Goal: Transaction & Acquisition: Book appointment/travel/reservation

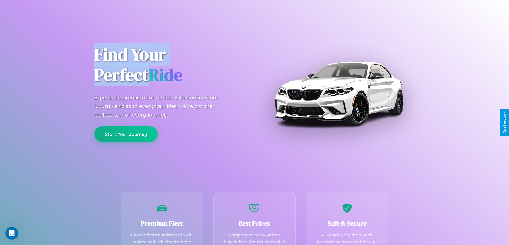
click at [126, 134] on button "Start Your Journey" at bounding box center [125, 134] width 63 height 15
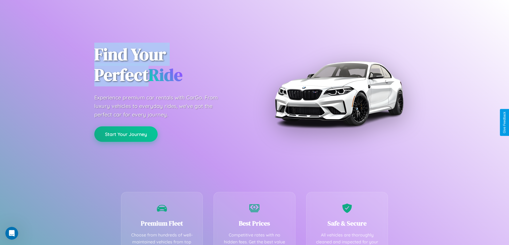
click at [126, 134] on button "Start Your Journey" at bounding box center [125, 134] width 63 height 15
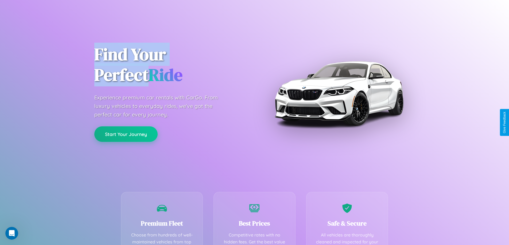
click at [126, 134] on button "Start Your Journey" at bounding box center [125, 134] width 63 height 15
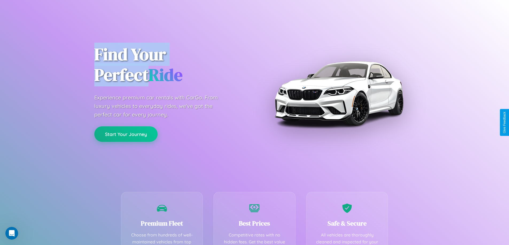
click at [126, 134] on button "Start Your Journey" at bounding box center [125, 134] width 63 height 15
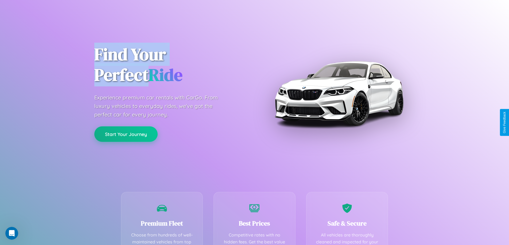
click at [126, 134] on button "Start Your Journey" at bounding box center [125, 134] width 63 height 15
